Goal: Task Accomplishment & Management: Complete application form

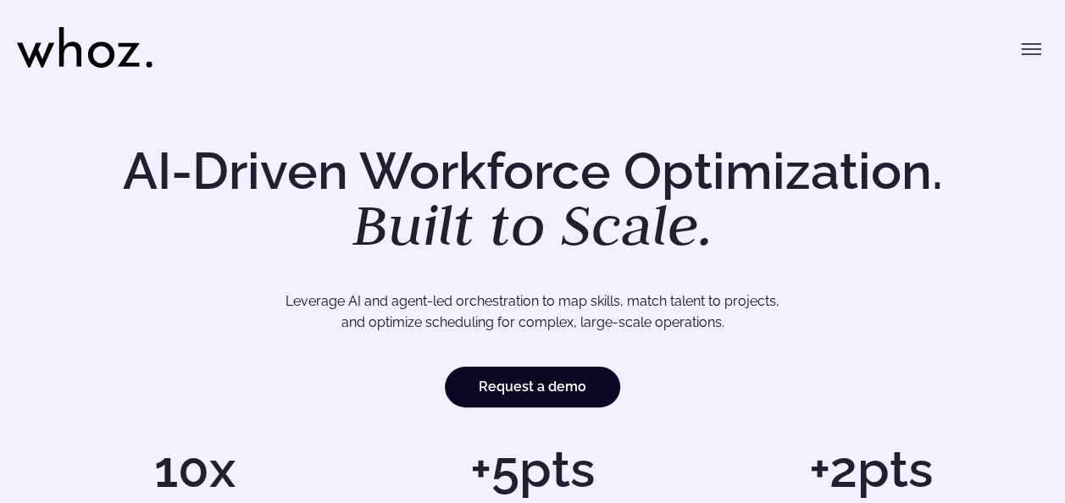
click at [1040, 52] on icon "Toggle menu" at bounding box center [1031, 49] width 20 height 20
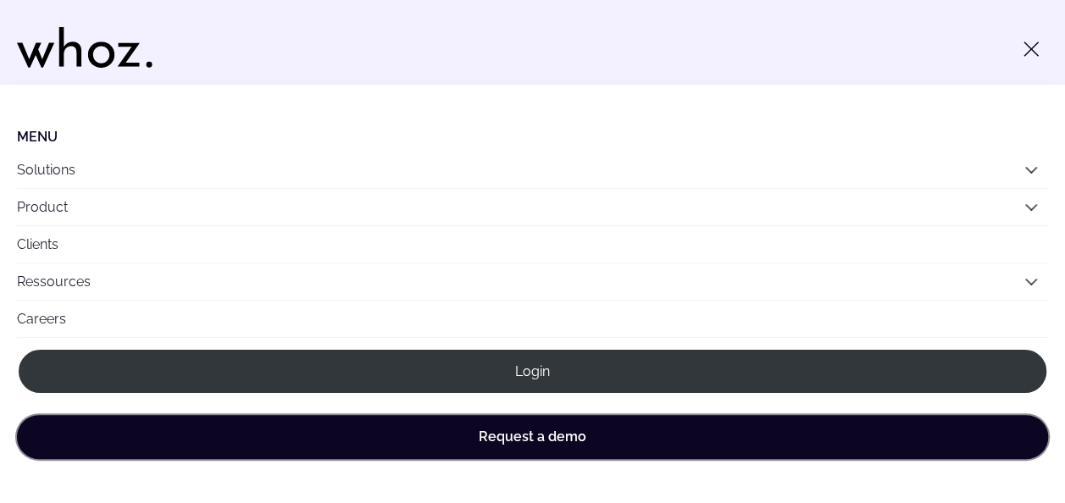
click at [578, 441] on link "Request a demo" at bounding box center [532, 437] width 1031 height 44
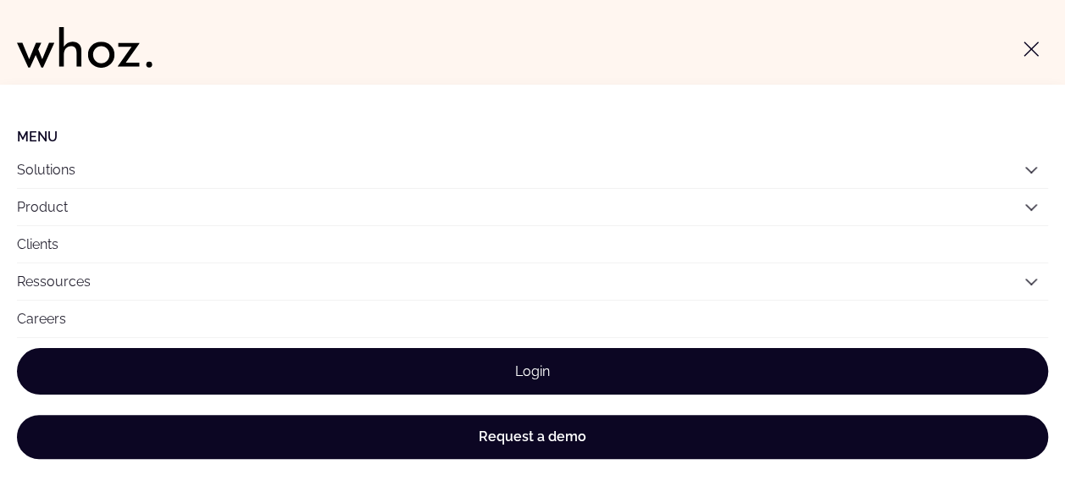
click at [476, 371] on link "Login" at bounding box center [532, 371] width 1031 height 47
